Goal: Task Accomplishment & Management: Manage account settings

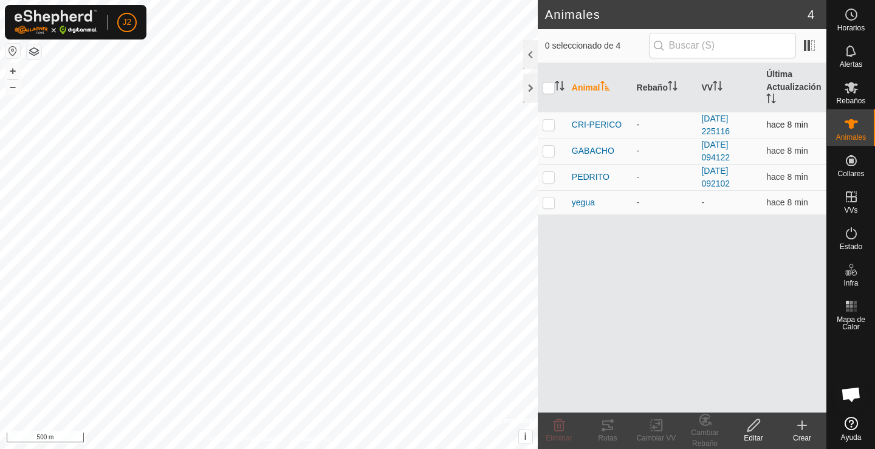
click at [550, 125] on p-checkbox at bounding box center [549, 125] width 12 height 10
click at [607, 430] on icon at bounding box center [608, 426] width 11 height 10
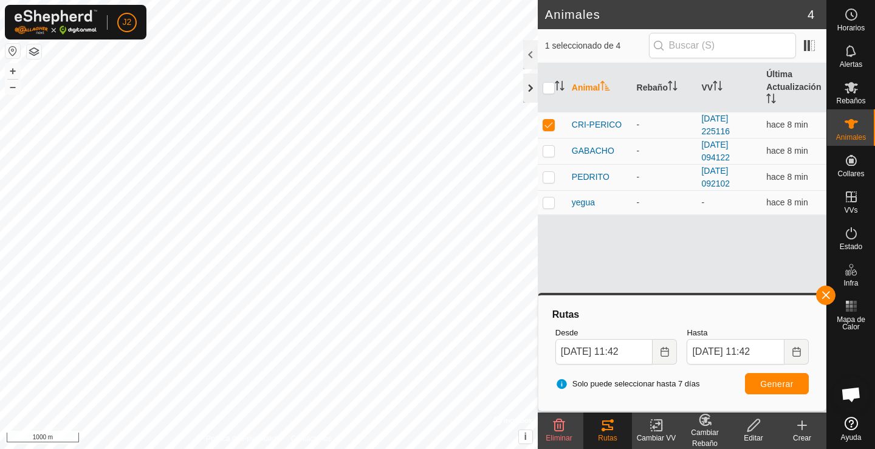
click at [533, 88] on div at bounding box center [530, 88] width 15 height 29
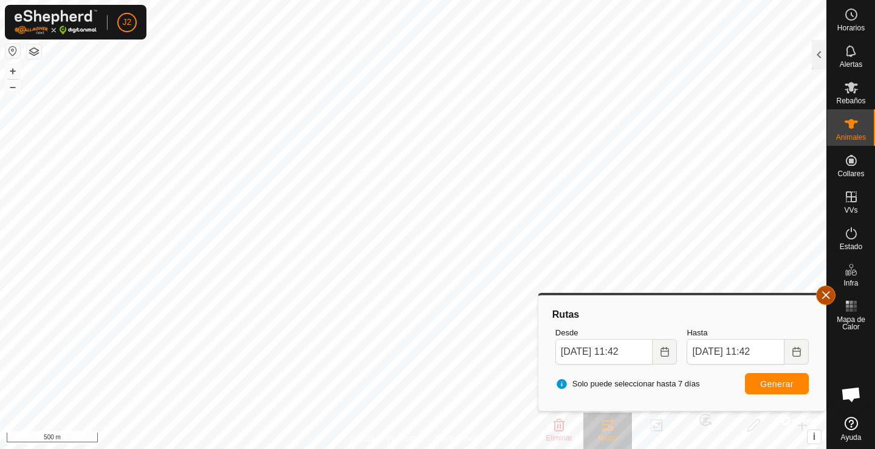
click at [827, 295] on button "button" at bounding box center [826, 295] width 19 height 19
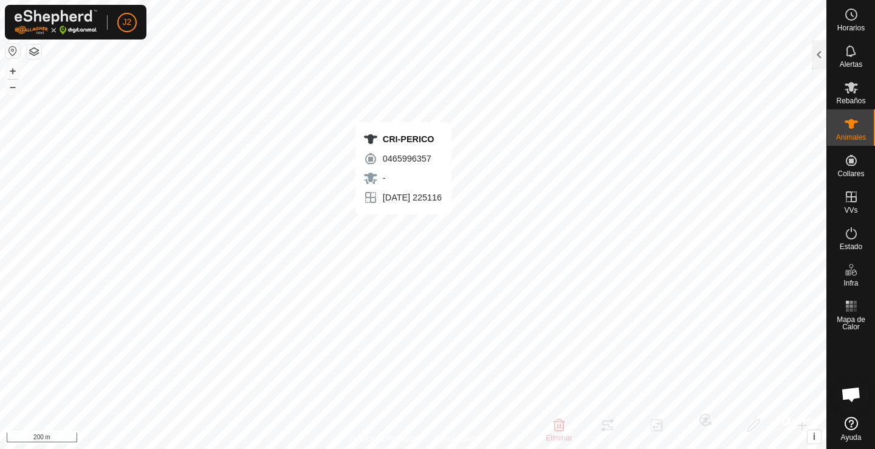
checkbox input "false"
click at [822, 54] on div at bounding box center [819, 54] width 15 height 29
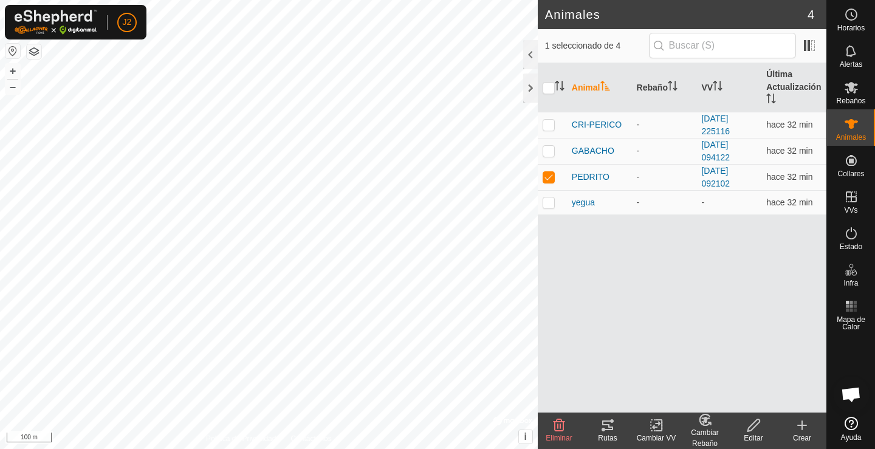
click at [614, 429] on icon at bounding box center [608, 425] width 15 height 15
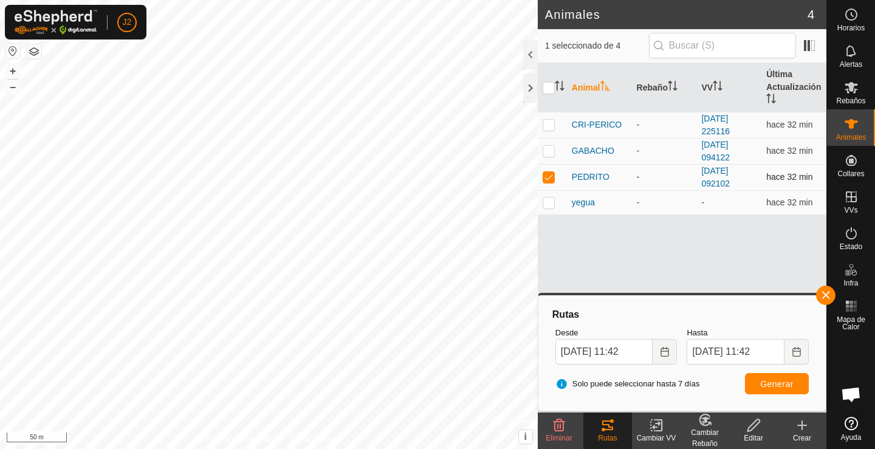
click at [551, 178] on p-checkbox at bounding box center [549, 177] width 12 height 10
checkbox input "false"
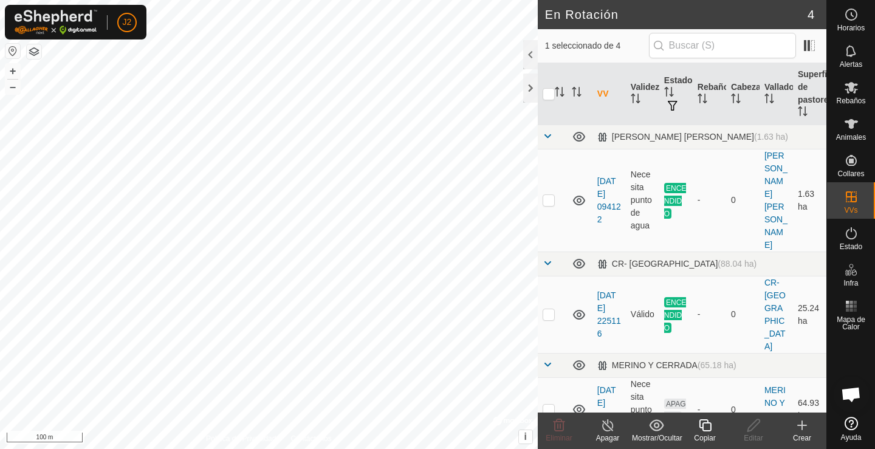
click at [538, 83] on th at bounding box center [552, 94] width 29 height 62
click at [531, 84] on div at bounding box center [530, 88] width 15 height 29
